Goal: Task Accomplishment & Management: Complete application form

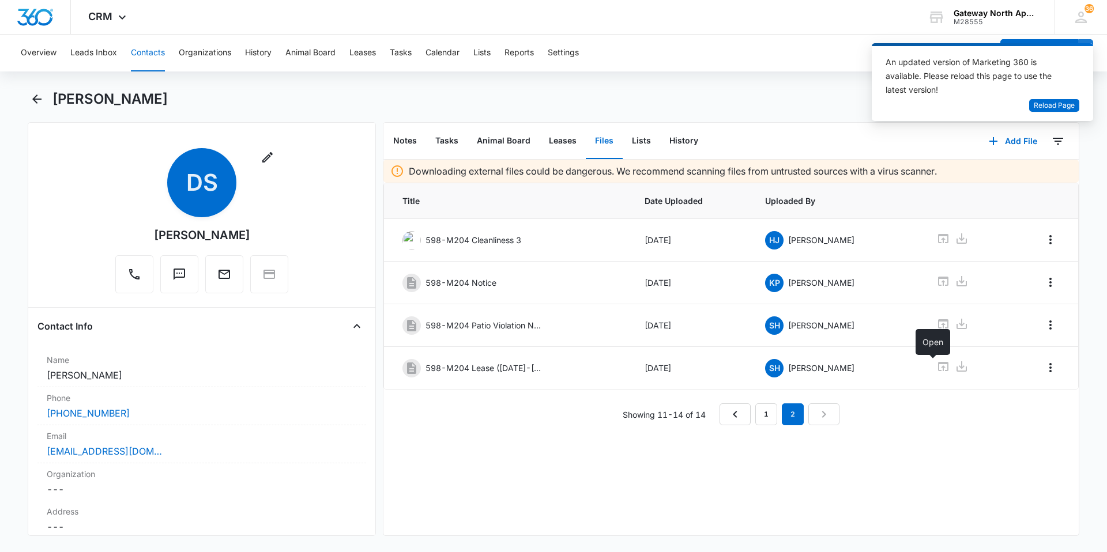
click at [152, 48] on button "Contacts" at bounding box center [148, 53] width 34 height 37
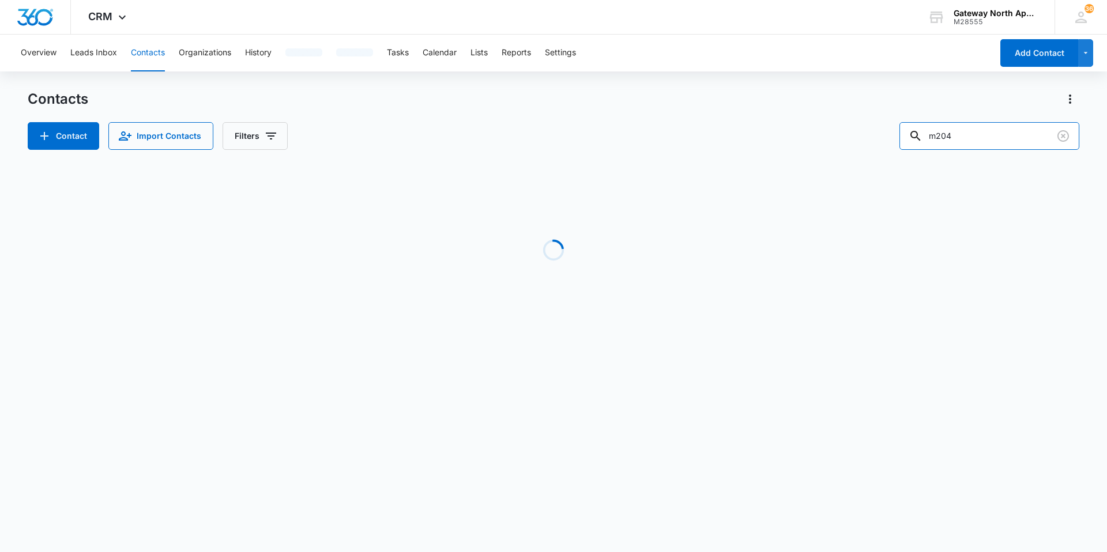
drag, startPoint x: 984, startPoint y: 145, endPoint x: 834, endPoint y: 144, distance: 150.5
click at [834, 144] on div "Contact Import Contacts Filters m204" at bounding box center [554, 136] width 1052 height 28
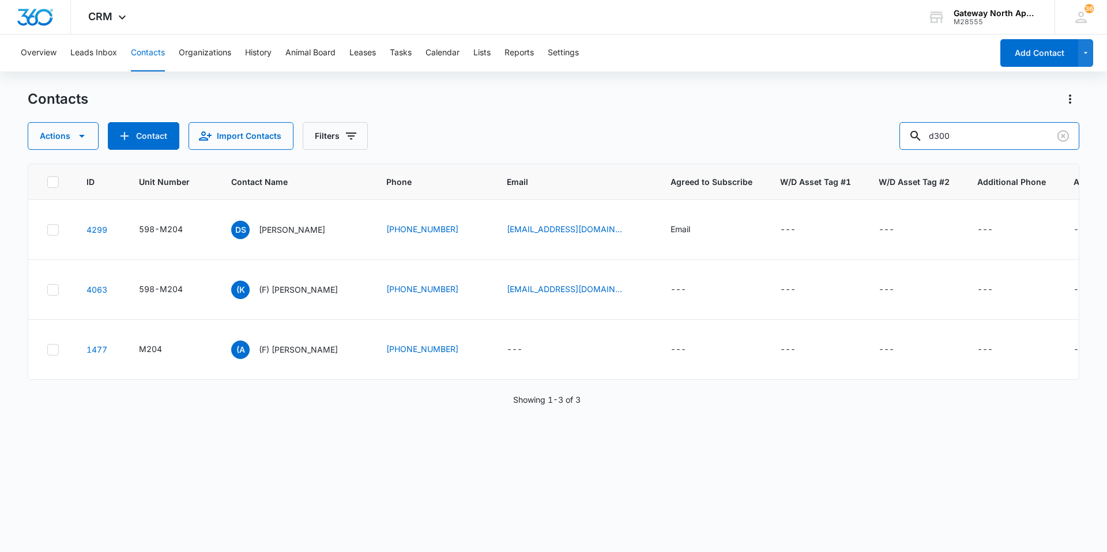
type input "d300"
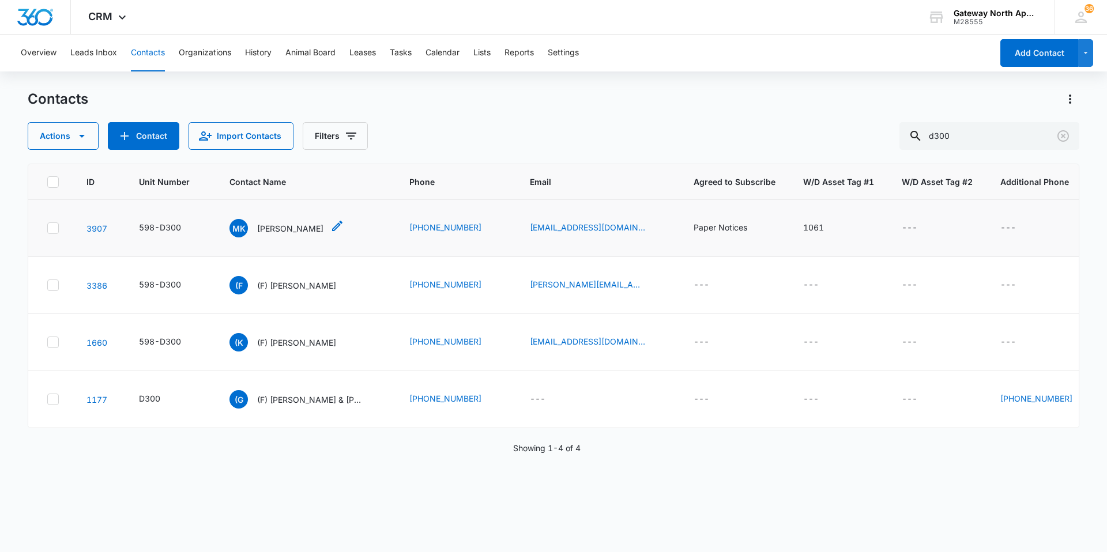
click at [262, 232] on p "Matt Kuseski" at bounding box center [290, 229] width 66 height 12
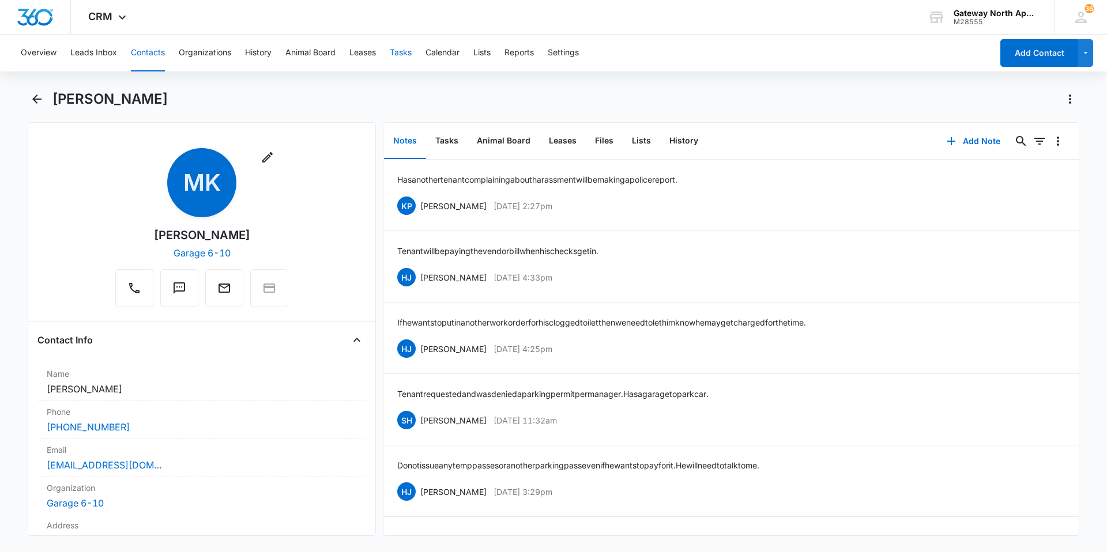
click at [411, 52] on button "Tasks" at bounding box center [401, 53] width 22 height 37
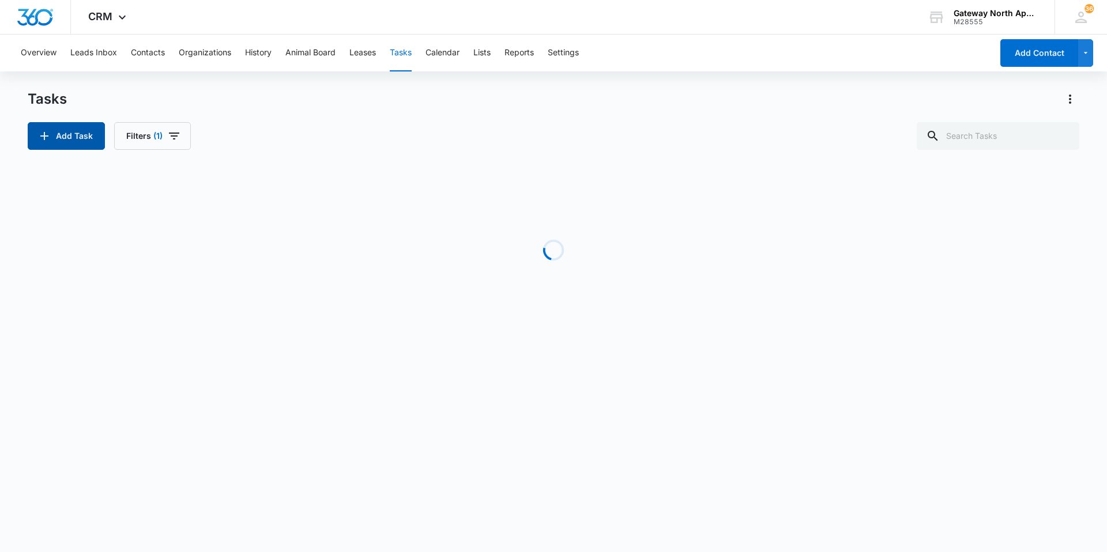
click at [74, 134] on button "Add Task" at bounding box center [66, 136] width 77 height 28
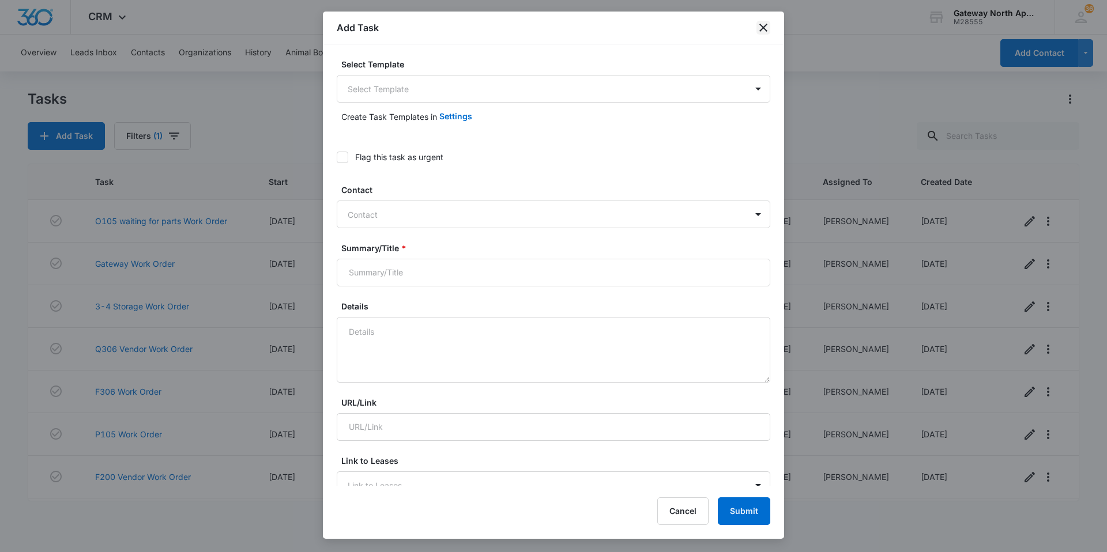
click at [764, 24] on icon "close" at bounding box center [764, 28] width 14 height 14
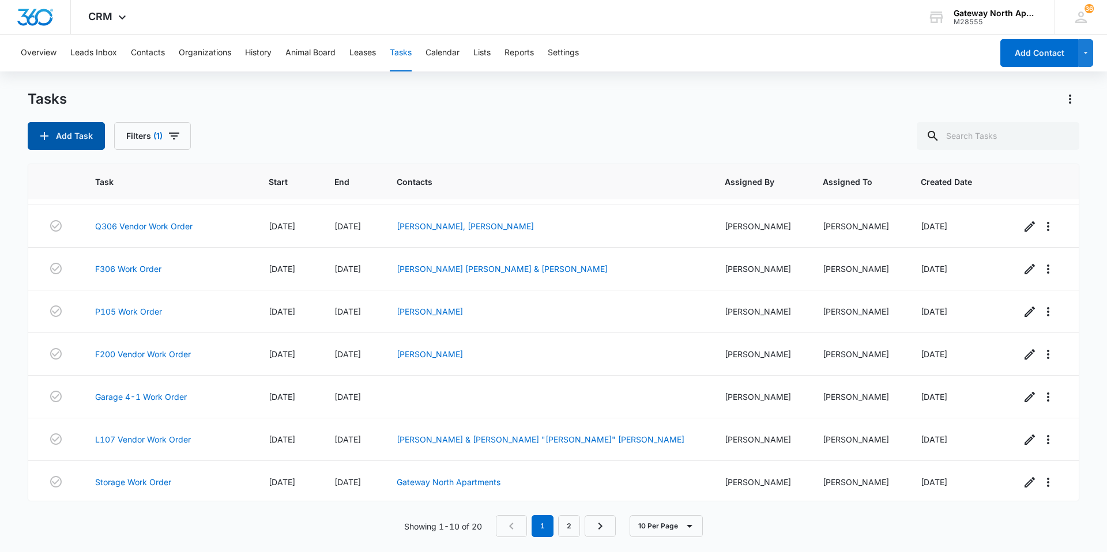
scroll to position [125, 0]
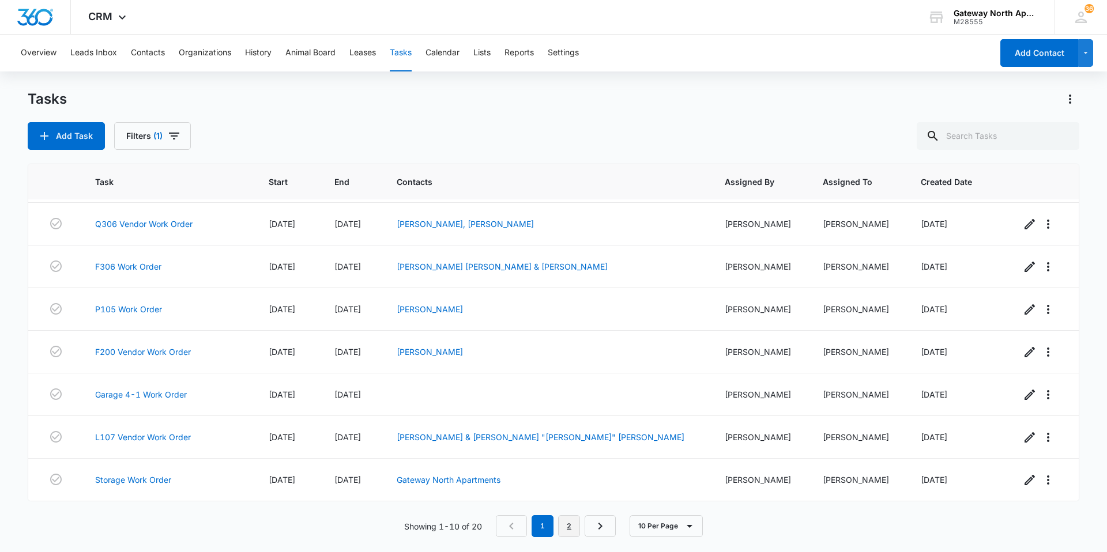
click at [578, 529] on link "2" at bounding box center [569, 527] width 22 height 22
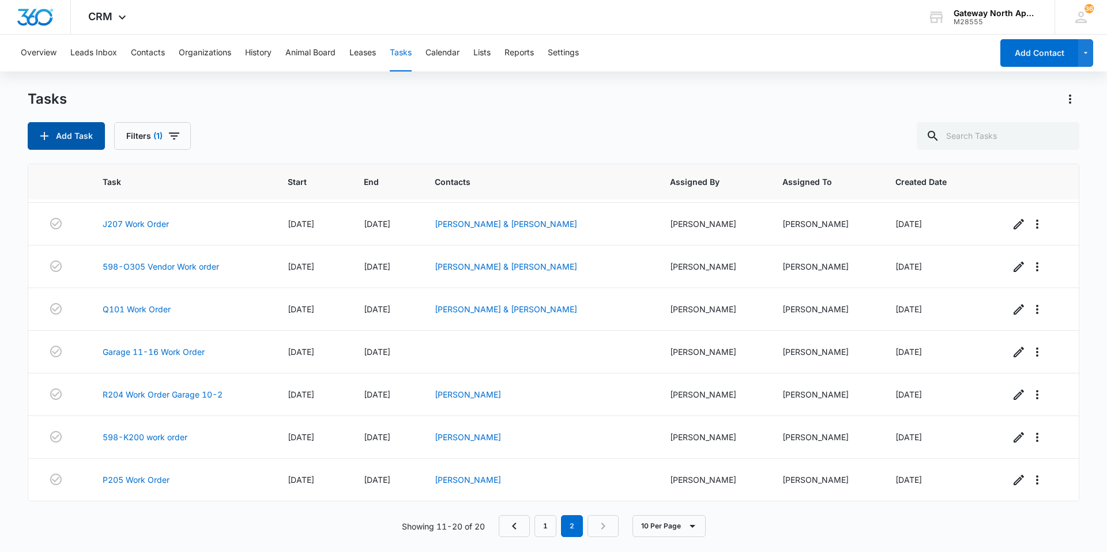
click at [75, 140] on button "Add Task" at bounding box center [66, 136] width 77 height 28
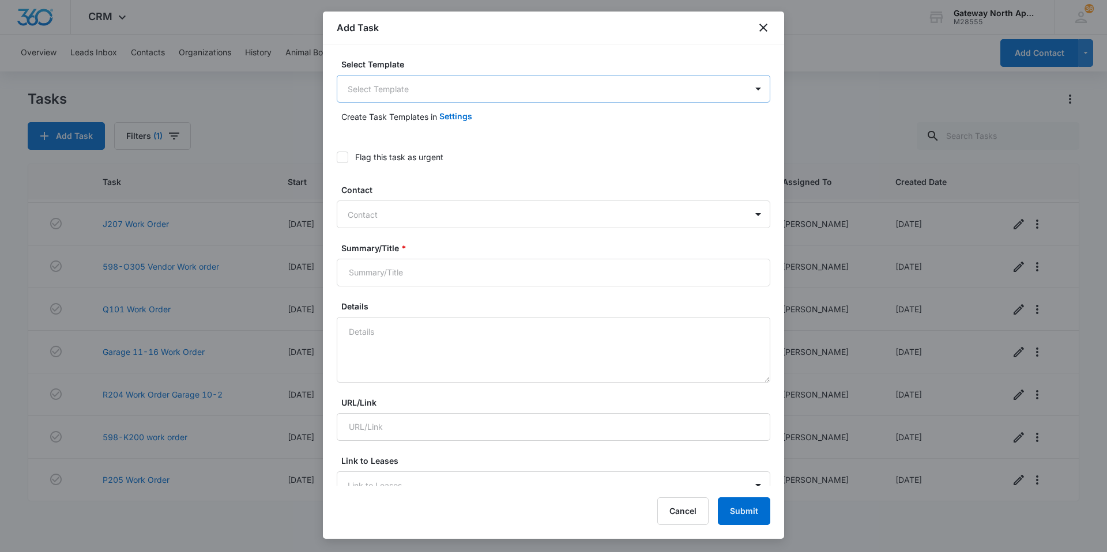
click at [420, 97] on body "CRM Apps Reputation Websites Forms CRM Email Social Content Ads Intelligence Fi…" at bounding box center [553, 276] width 1107 height 552
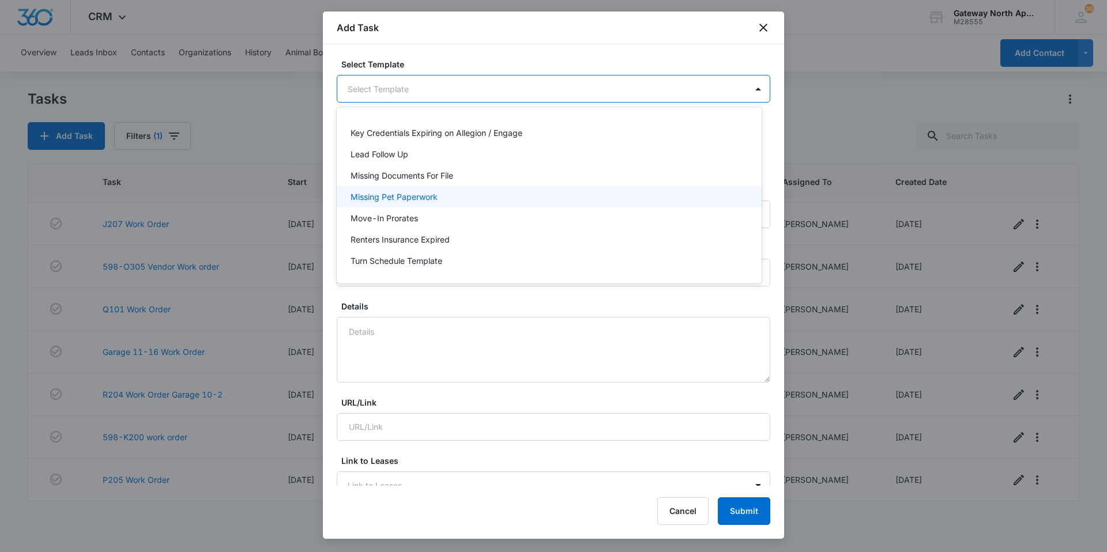
scroll to position [58, 0]
click at [401, 201] on p "Move-In Prorates" at bounding box center [384, 200] width 67 height 12
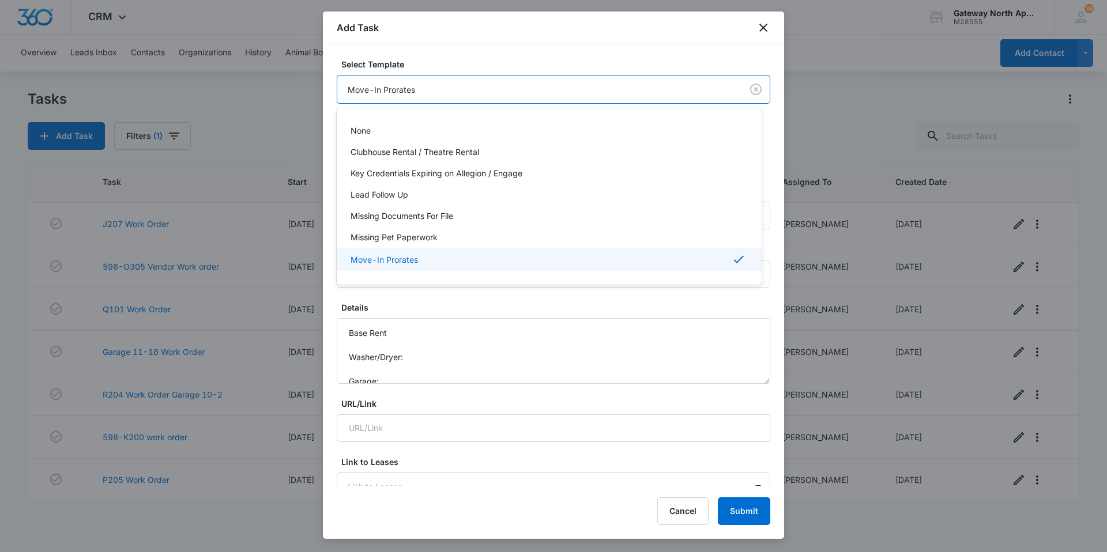
click at [507, 92] on body "CRM Apps Reputation Websites Forms CRM Email Social Content Ads Intelligence Fi…" at bounding box center [553, 276] width 1107 height 552
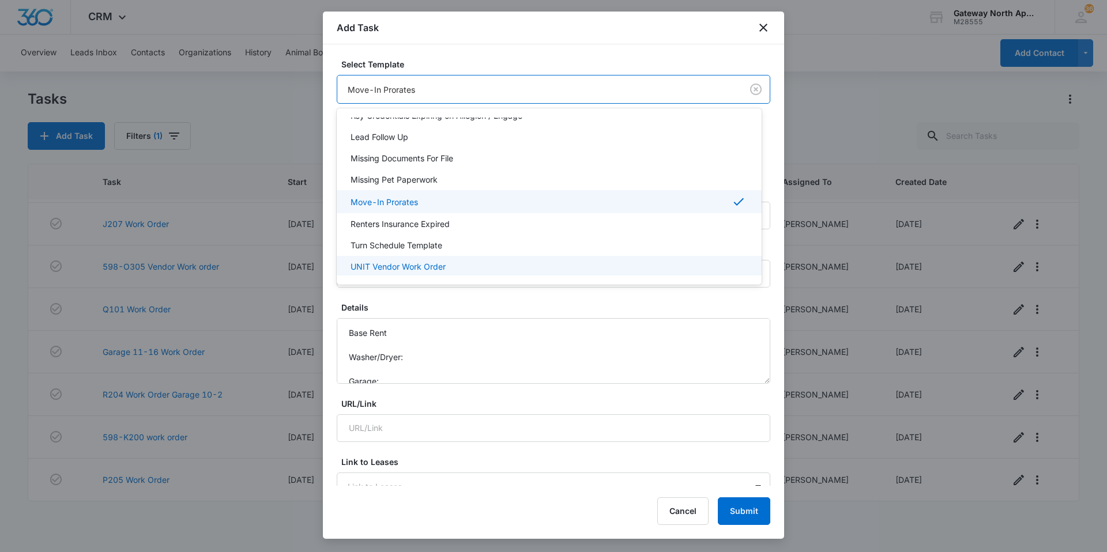
scroll to position [104, 0]
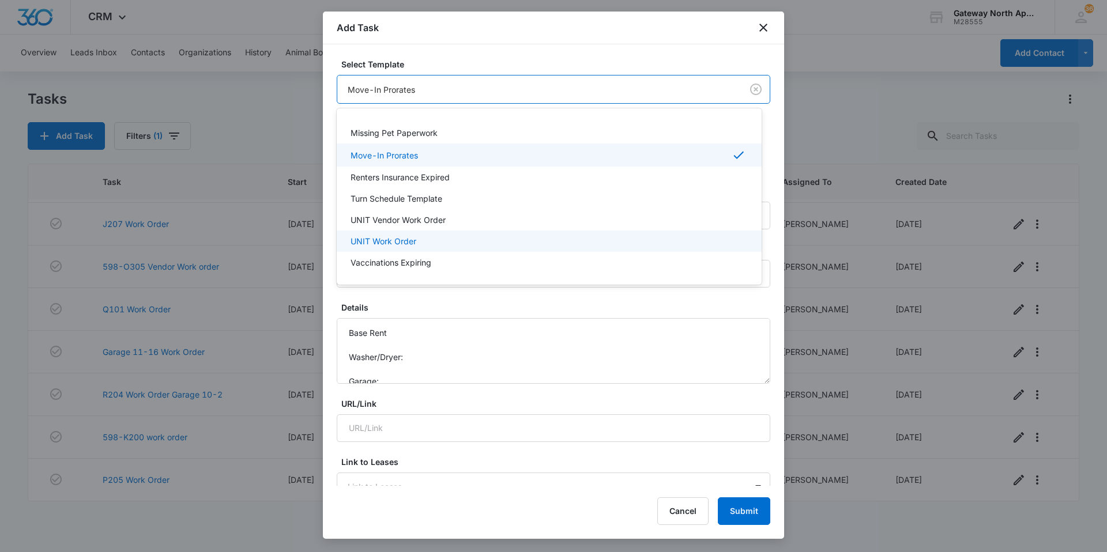
click at [399, 236] on p "UNIT Work Order" at bounding box center [384, 241] width 66 height 12
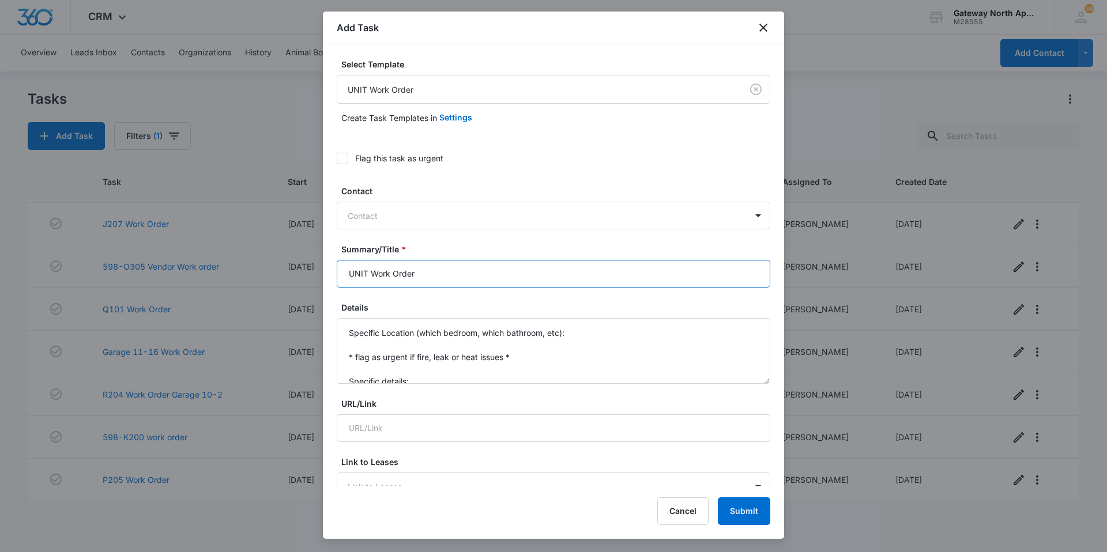
drag, startPoint x: 366, startPoint y: 273, endPoint x: 304, endPoint y: 274, distance: 61.1
click at [304, 274] on body "CRM Apps Reputation Websites Forms CRM Email Social Content Ads Intelligence Fi…" at bounding box center [553, 276] width 1107 height 552
type input "GARAGE 6-10 Work Order"
drag, startPoint x: 408, startPoint y: 377, endPoint x: 273, endPoint y: 259, distance: 179.4
click at [273, 260] on body "CRM Apps Reputation Websites Forms CRM Email Social Content Ads Intelligence Fi…" at bounding box center [553, 276] width 1107 height 552
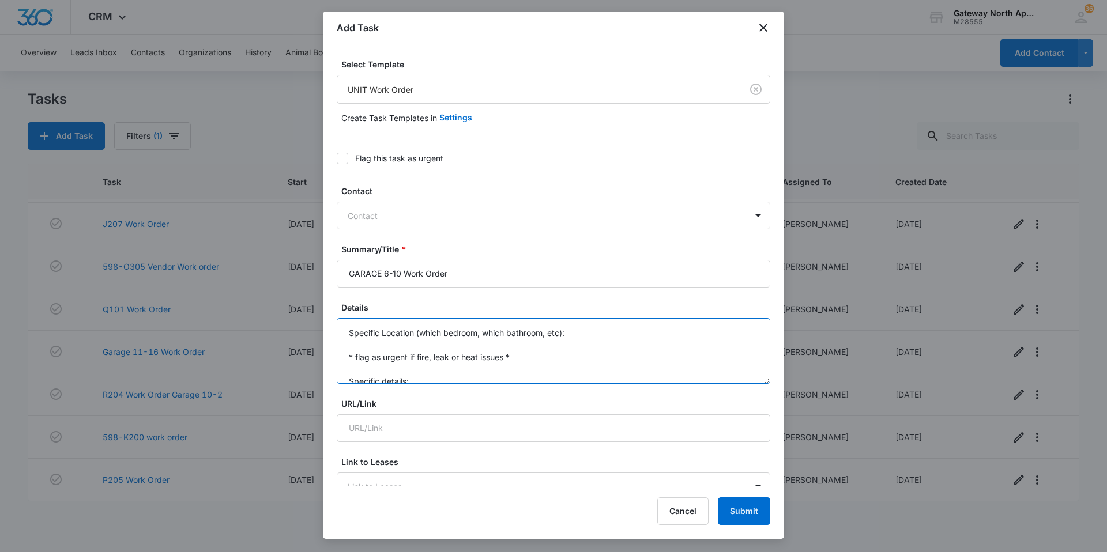
type textarea ":"
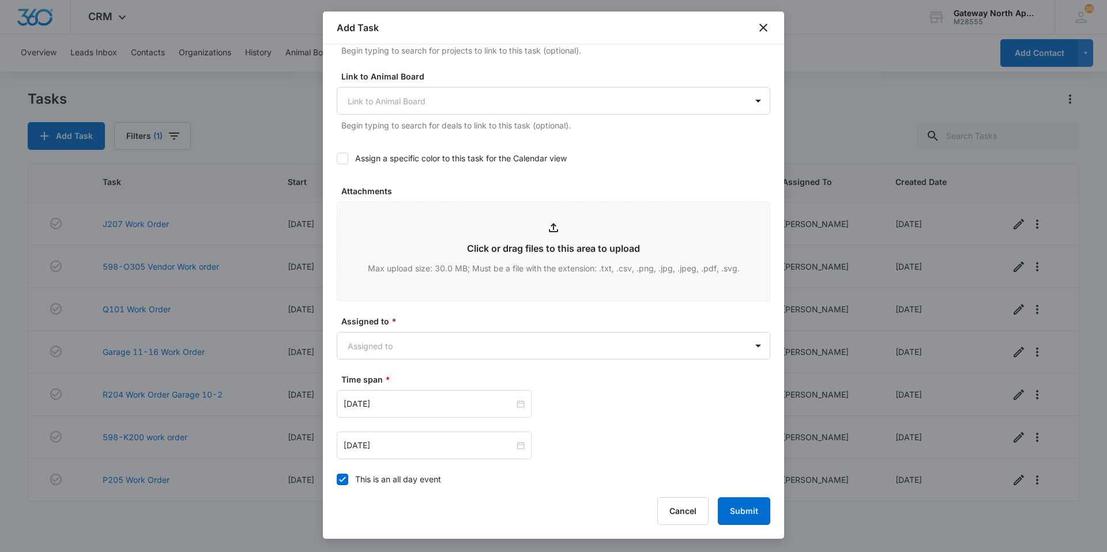
scroll to position [461, 0]
type textarea "TENNT MOVED OUT, NEW TENANT MOVES IN 9/17/25 NEVER TURNED IN CLICKER, REPORGRAM…"
click at [386, 340] on body "CRM Apps Reputation Websites Forms CRM Email Social Content Ads Intelligence Fi…" at bounding box center [553, 276] width 1107 height 552
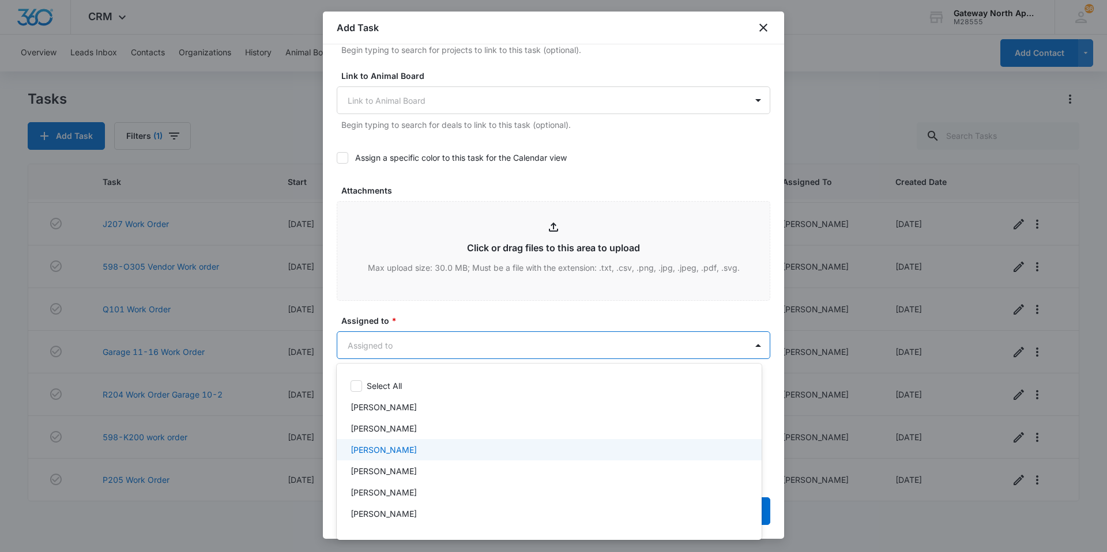
click at [400, 450] on p "Derek Stellway" at bounding box center [384, 450] width 66 height 12
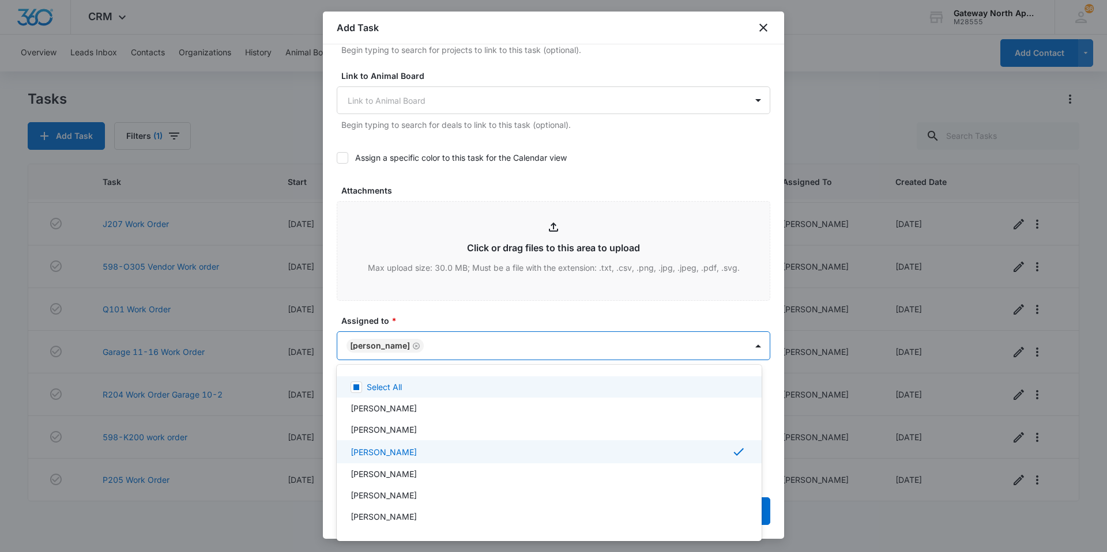
click at [486, 333] on div at bounding box center [553, 276] width 1107 height 552
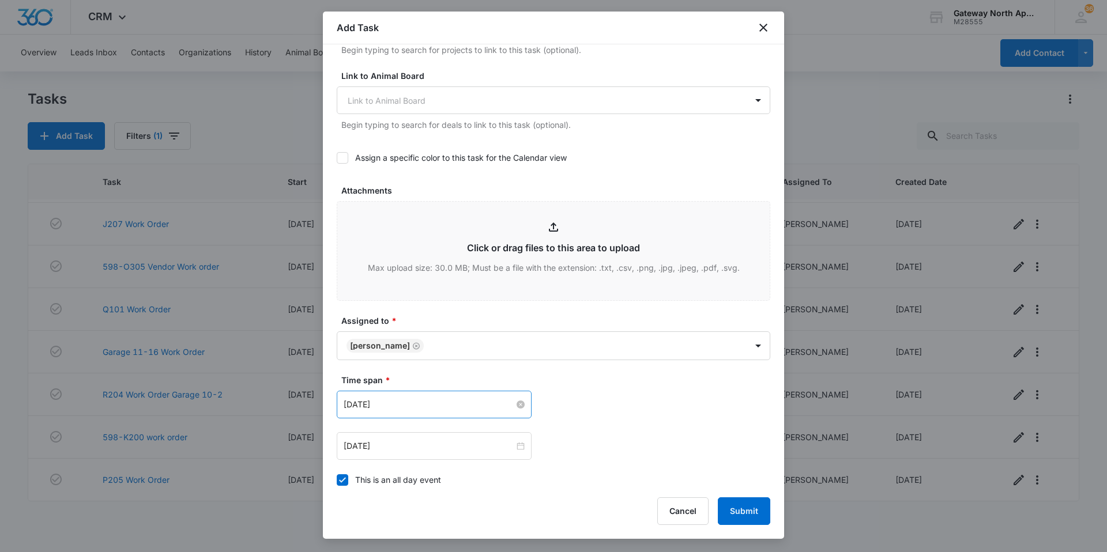
click at [441, 403] on input "Apr 24, 2022" at bounding box center [429, 404] width 171 height 13
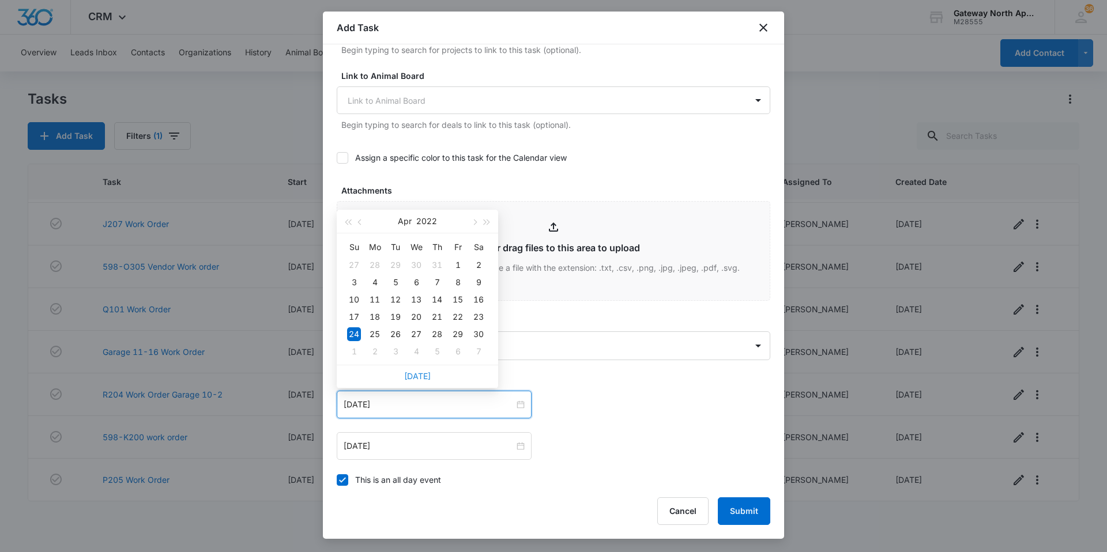
click at [421, 380] on link "Today" at bounding box center [417, 376] width 27 height 10
type input "Sep 16, 2025"
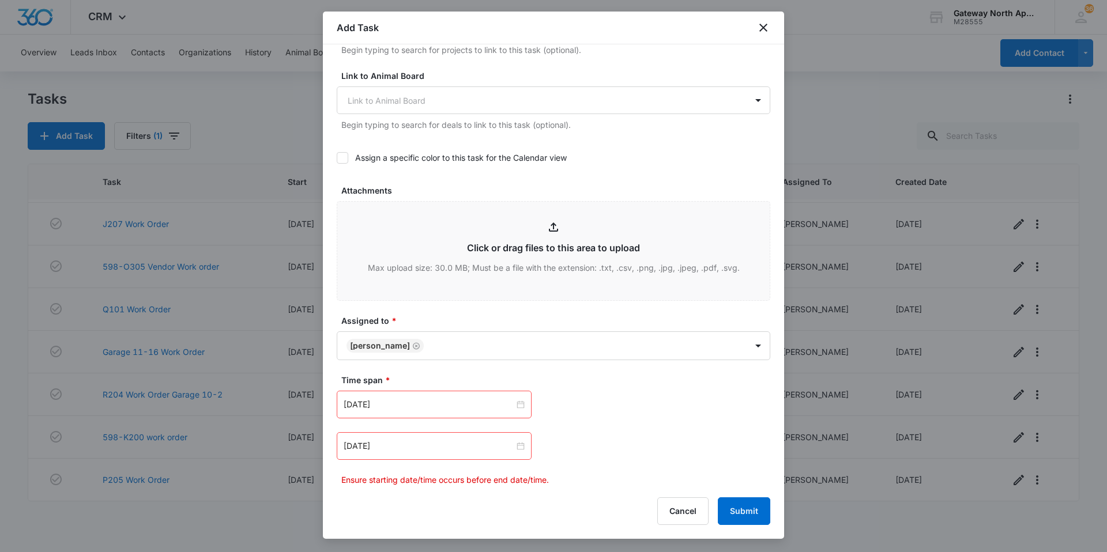
click at [429, 453] on div "Apr 24, 2022" at bounding box center [434, 446] width 195 height 28
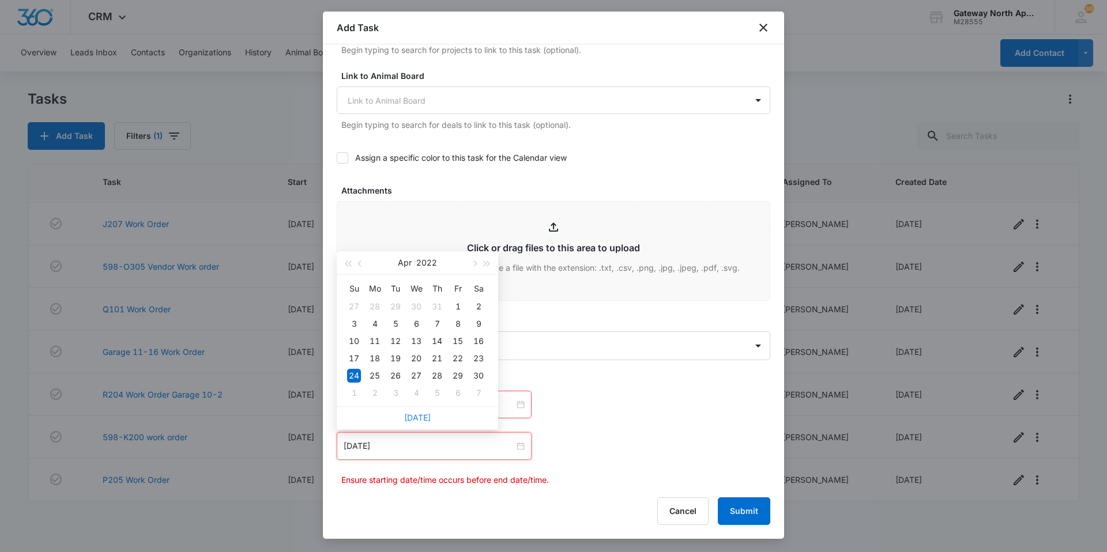
click at [423, 419] on link "Today" at bounding box center [417, 418] width 27 height 10
type input "Sep 16, 2025"
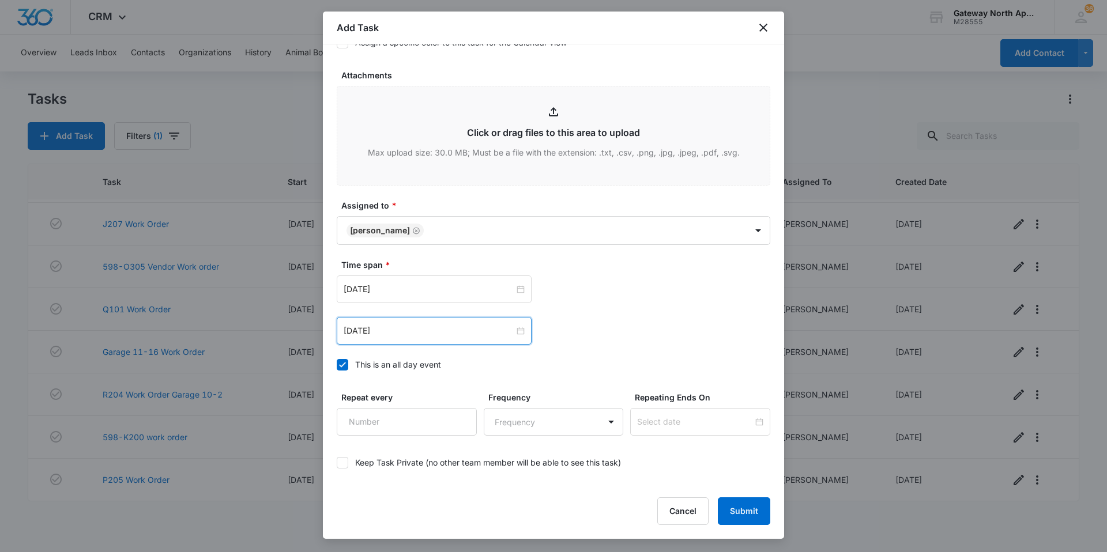
scroll to position [624, 0]
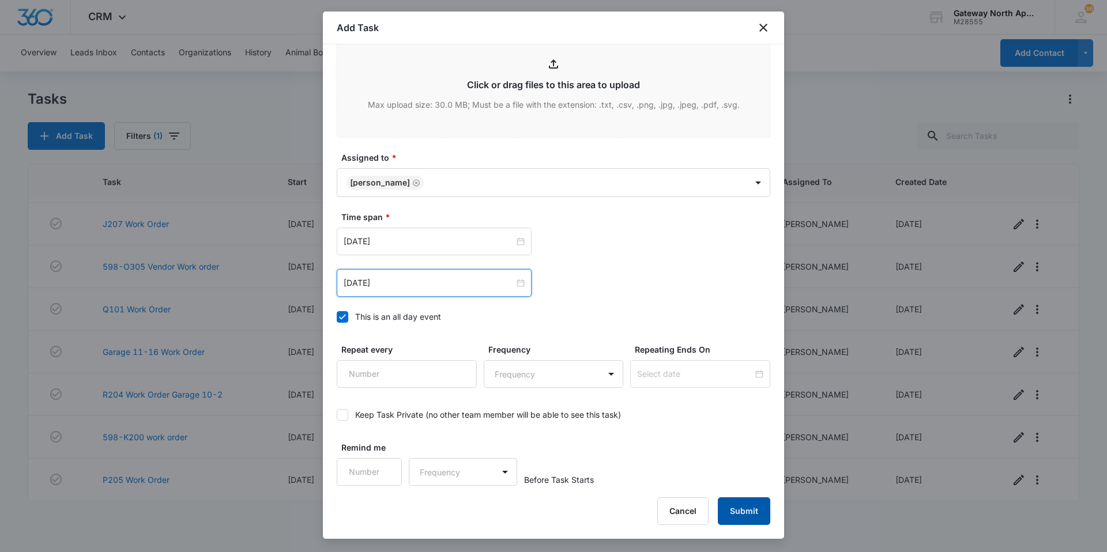
drag, startPoint x: 757, startPoint y: 517, endPoint x: 833, endPoint y: 395, distance: 144.0
click at [757, 517] on button "Submit" at bounding box center [744, 512] width 52 height 28
